Goal: Transaction & Acquisition: Purchase product/service

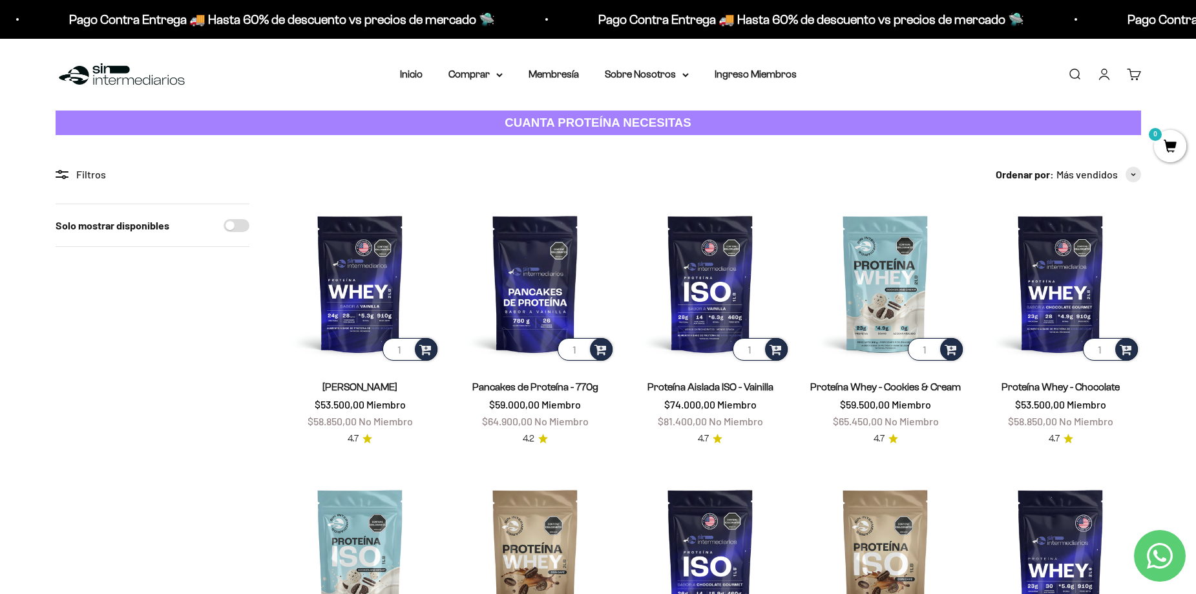
click at [1079, 74] on link "Buscar" at bounding box center [1074, 74] width 14 height 14
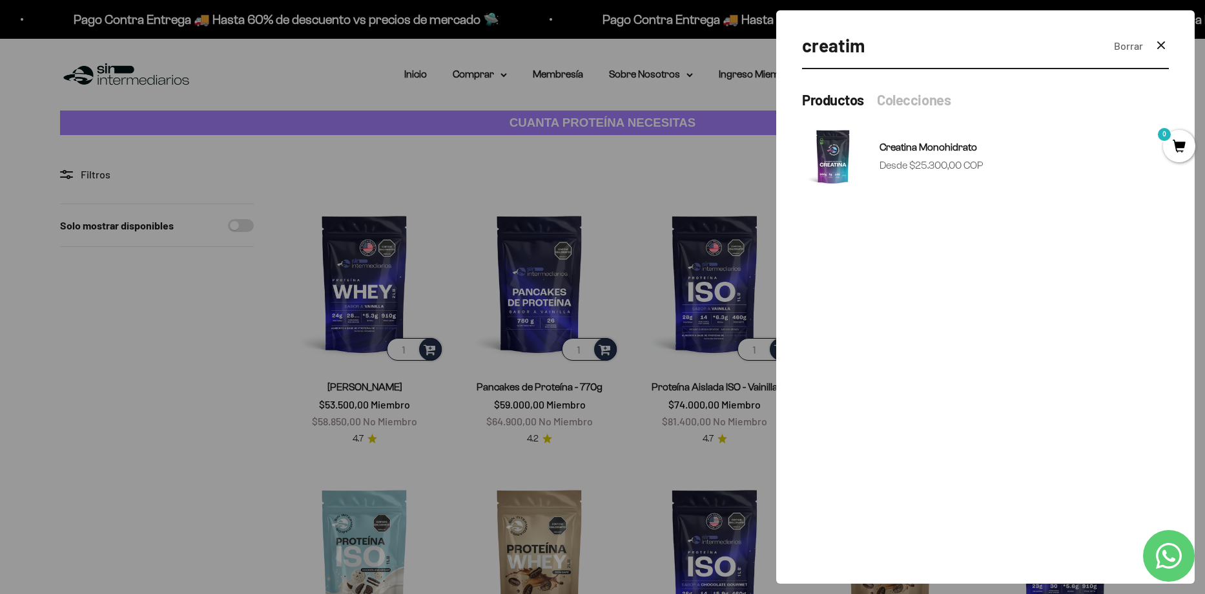
drag, startPoint x: 850, startPoint y: 48, endPoint x: 874, endPoint y: 52, distance: 24.1
click at [874, 52] on input "creatim" at bounding box center [953, 45] width 302 height 29
type input "creatina"
click at [946, 145] on span "Creatina Monohidrato" at bounding box center [929, 146] width 98 height 11
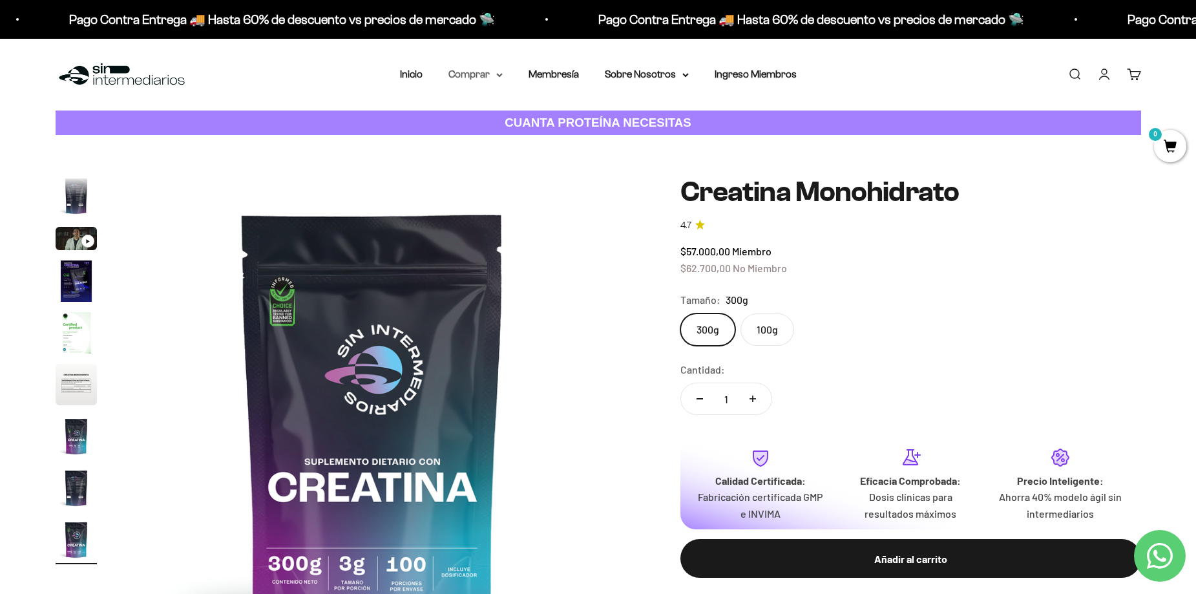
click at [486, 76] on summary "Comprar" at bounding box center [475, 74] width 54 height 17
click at [492, 109] on span "Proteínas" at bounding box center [477, 115] width 43 height 17
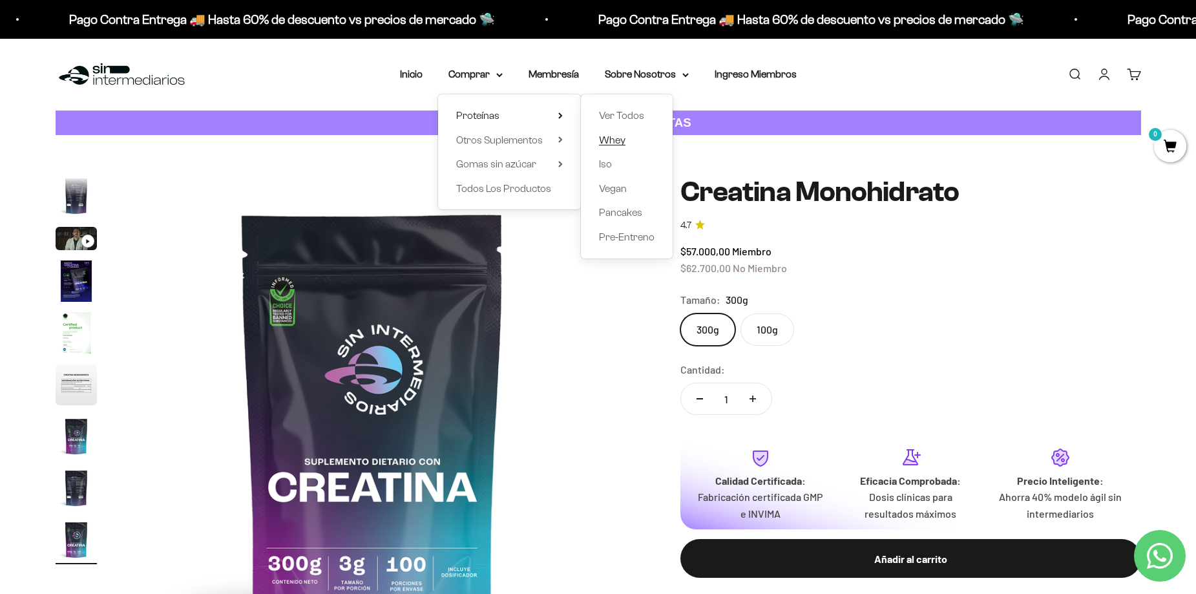
click at [621, 135] on span "Whey" at bounding box center [612, 139] width 26 height 11
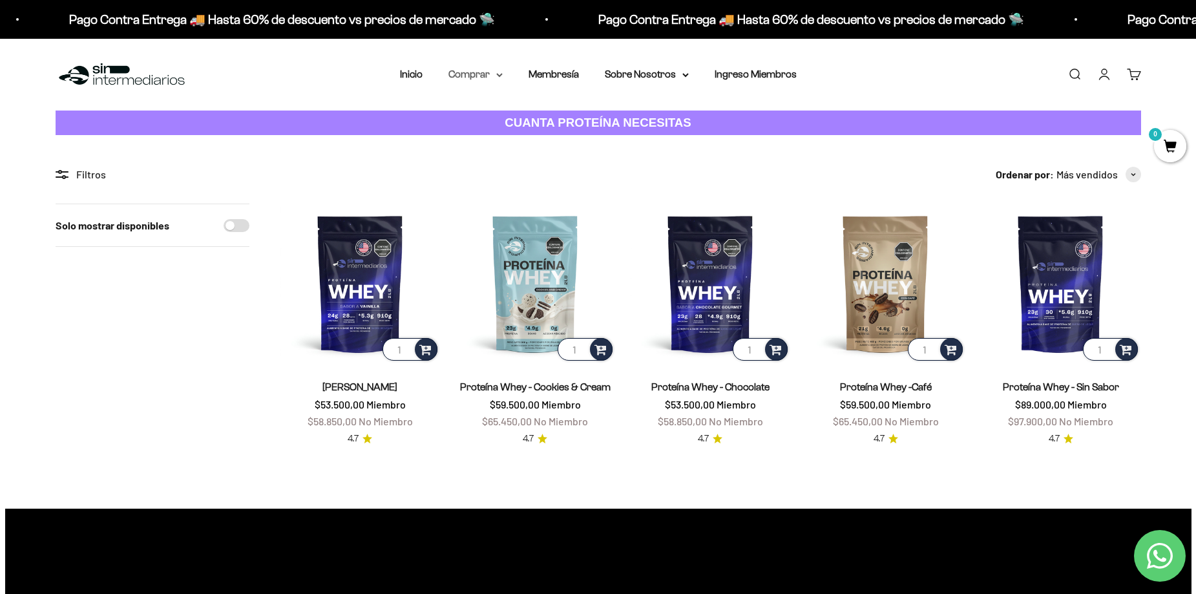
click at [481, 74] on summary "Comprar" at bounding box center [475, 74] width 54 height 17
click at [542, 110] on summary "Proteínas" at bounding box center [509, 115] width 107 height 17
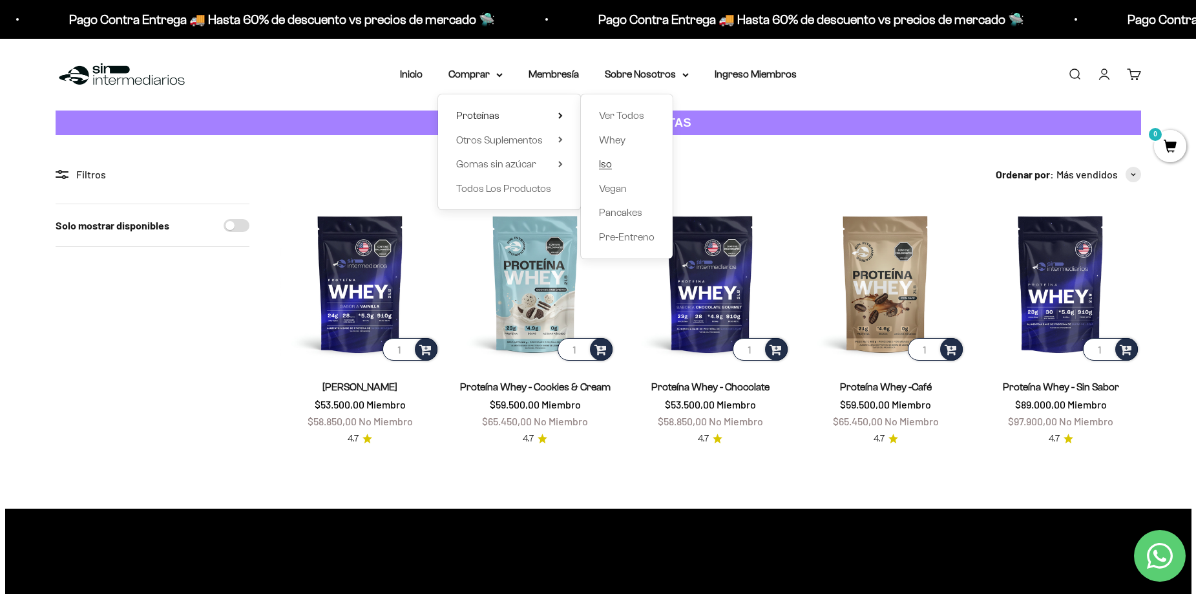
click at [603, 158] on span "Iso" at bounding box center [605, 164] width 13 height 17
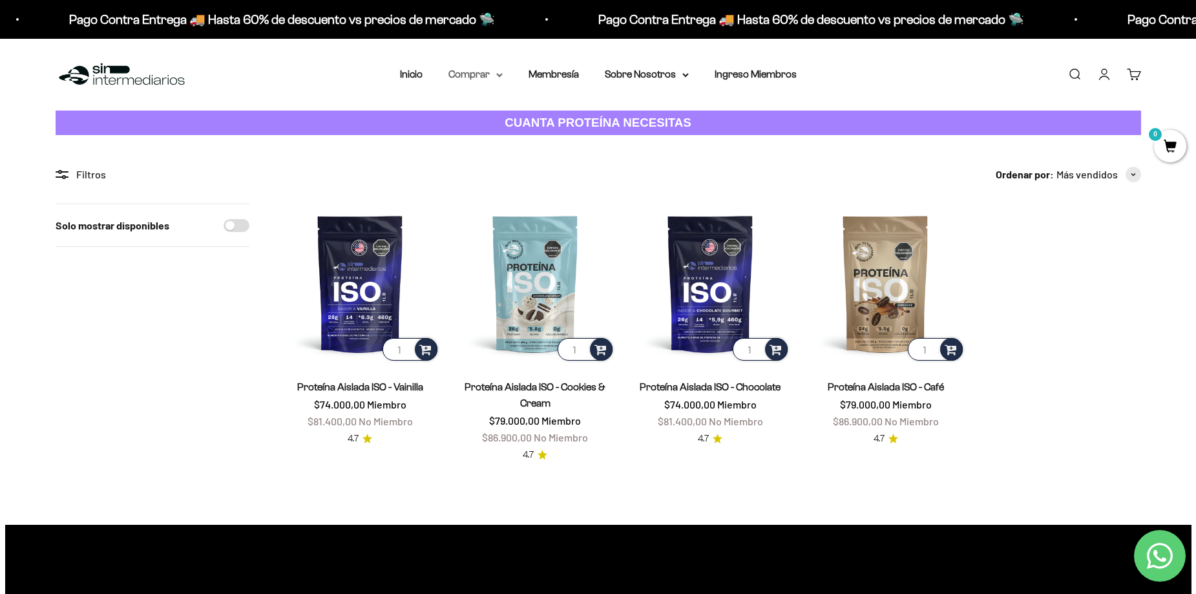
click at [483, 73] on summary "Comprar" at bounding box center [475, 74] width 54 height 17
click at [528, 113] on summary "Proteínas" at bounding box center [509, 115] width 107 height 17
